Goal: Information Seeking & Learning: Learn about a topic

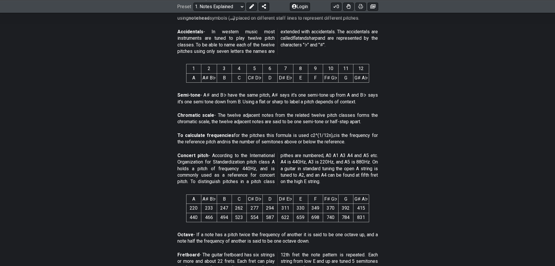
scroll to position [312, 0]
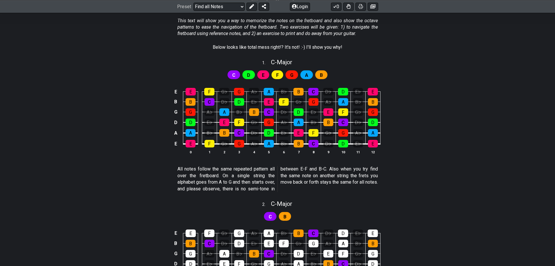
scroll to position [117, 0]
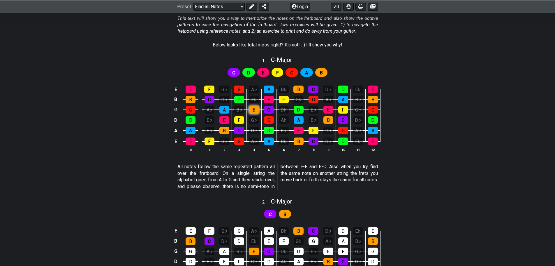
drag, startPoint x: 248, startPoint y: 109, endPoint x: 254, endPoint y: 111, distance: 6.4
click at [254, 111] on tbody "E E F G♭ G A♭ A B♭ B C D♭ D E♭ E B B C D♭ D E♭ E F G♭ G A♭ A B♭ B G G A♭ A B♭ B…" at bounding box center [276, 113] width 208 height 68
click at [256, 111] on div "B" at bounding box center [254, 110] width 10 height 8
click at [255, 99] on div "E♭" at bounding box center [254, 100] width 10 height 8
click at [270, 99] on div "E" at bounding box center [269, 100] width 10 height 8
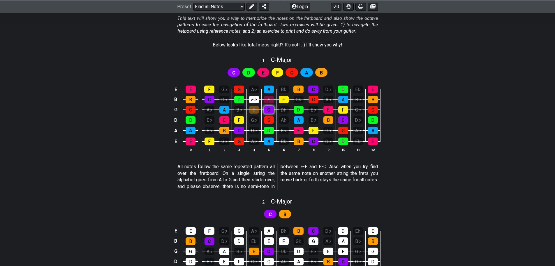
click at [270, 111] on div "C" at bounding box center [269, 110] width 10 height 8
click at [313, 91] on div "C" at bounding box center [313, 89] width 10 height 8
click at [311, 101] on div "G" at bounding box center [314, 100] width 10 height 8
click at [329, 111] on div "E" at bounding box center [329, 110] width 10 height 8
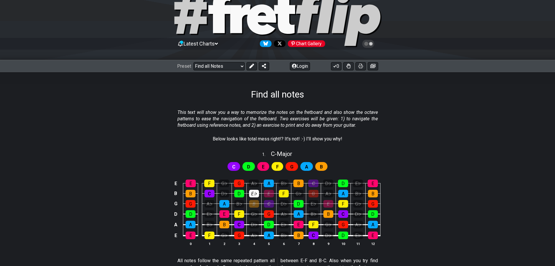
scroll to position [58, 0]
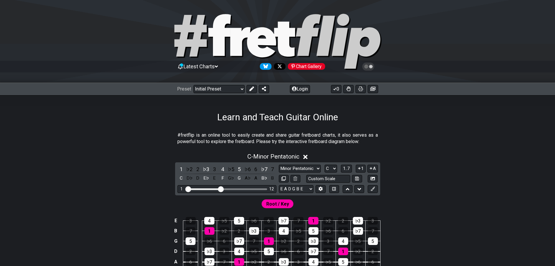
scroll to position [58, 0]
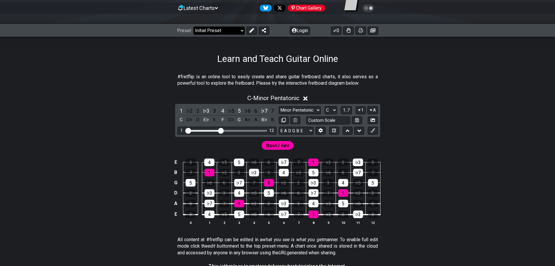
click at [234, 32] on select "Welcome to #fretflip! Initial Preset Custom Preset Minor Pentatonic Major Penta…" at bounding box center [219, 31] width 51 height 8
click at [194, 27] on select "Welcome to #fretflip! Initial Preset Custom Preset Minor Pentatonic Major Penta…" at bounding box center [219, 31] width 51 height 8
click at [208, 10] on span "Latest Charts" at bounding box center [199, 8] width 31 height 6
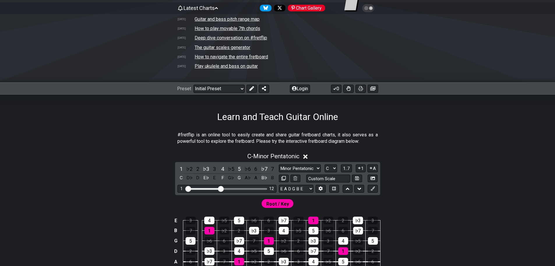
click at [234, 26] on td "How to play movable 7th chords" at bounding box center [227, 28] width 66 height 6
select select "/movable-7th-chords"
